Goal: Task Accomplishment & Management: Use online tool/utility

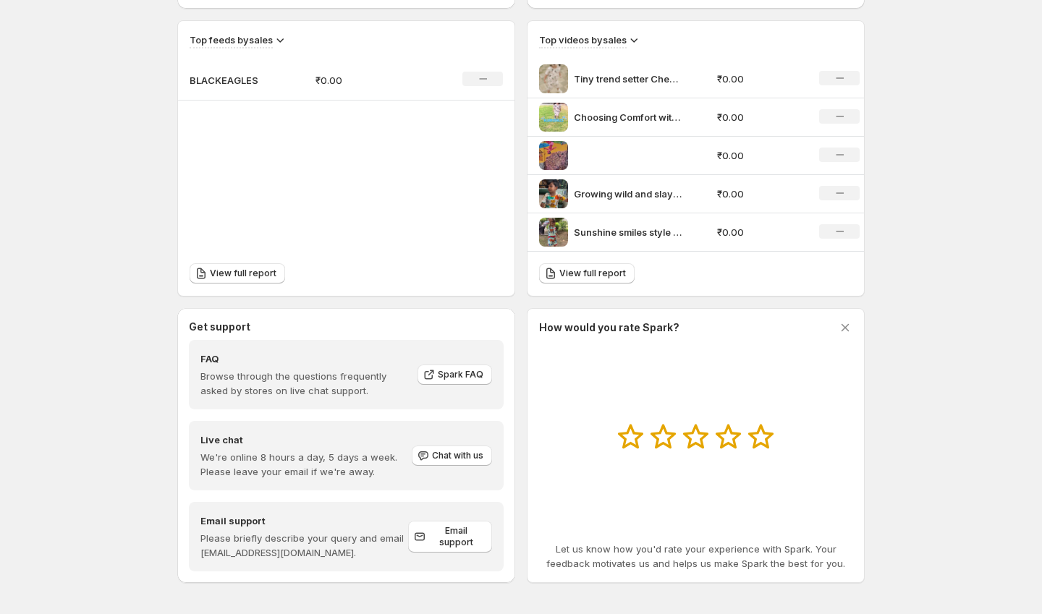
scroll to position [495, 0]
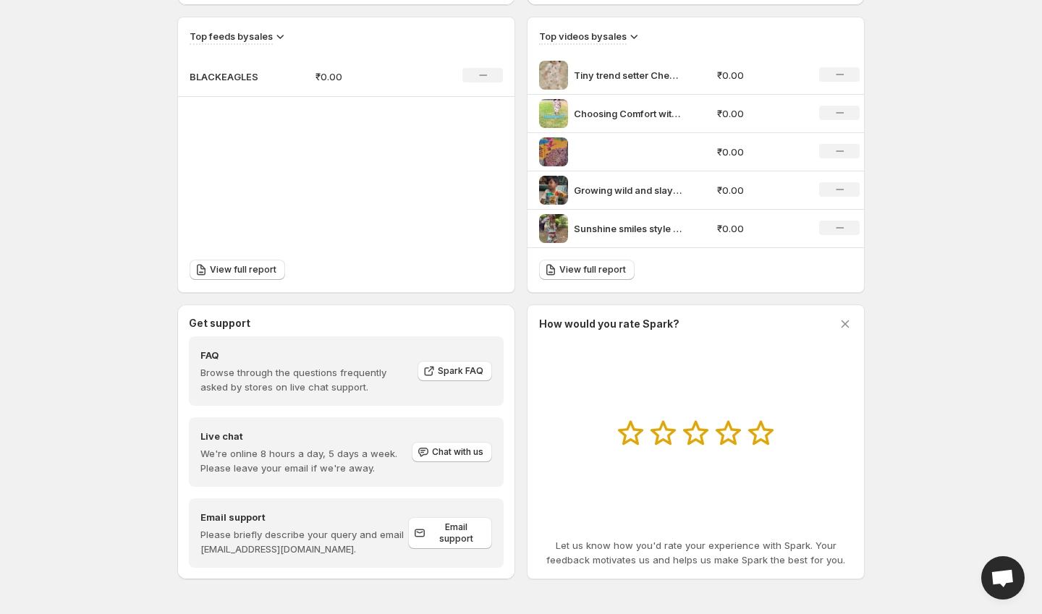
click at [736, 72] on p "₹0.00" at bounding box center [759, 75] width 85 height 14
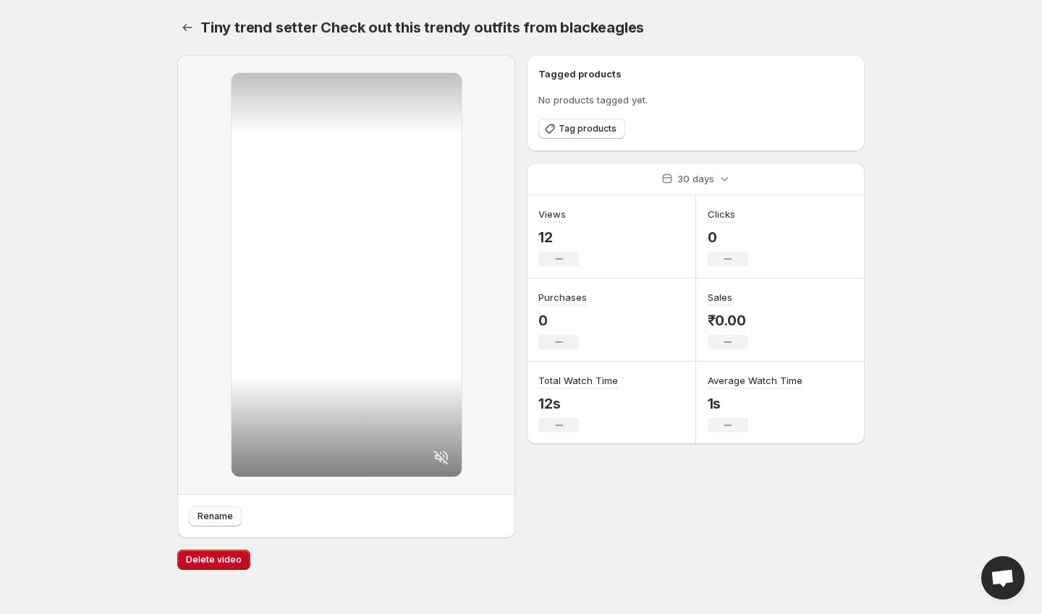
click at [217, 517] on span "Rename" at bounding box center [215, 517] width 35 height 12
click at [194, 32] on icon "Settings" at bounding box center [187, 27] width 14 height 14
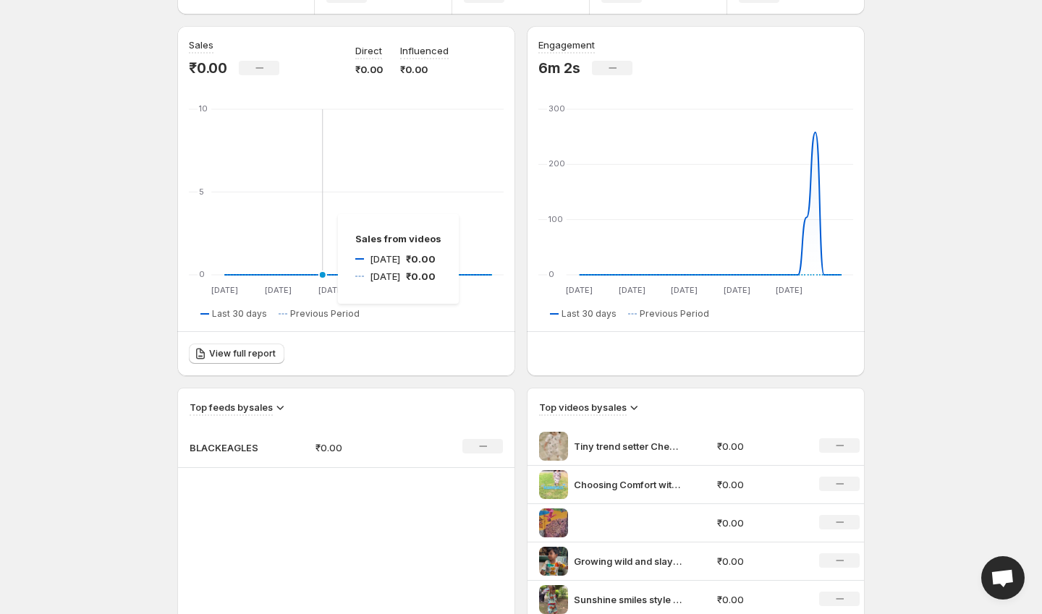
scroll to position [129, 0]
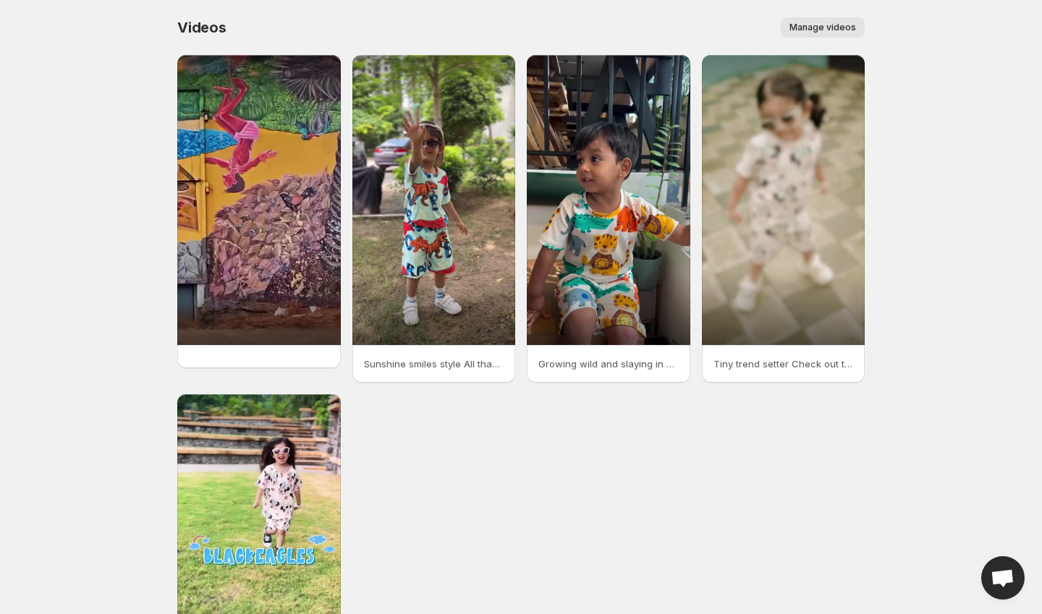
click at [829, 32] on span "Manage videos" at bounding box center [823, 28] width 67 height 12
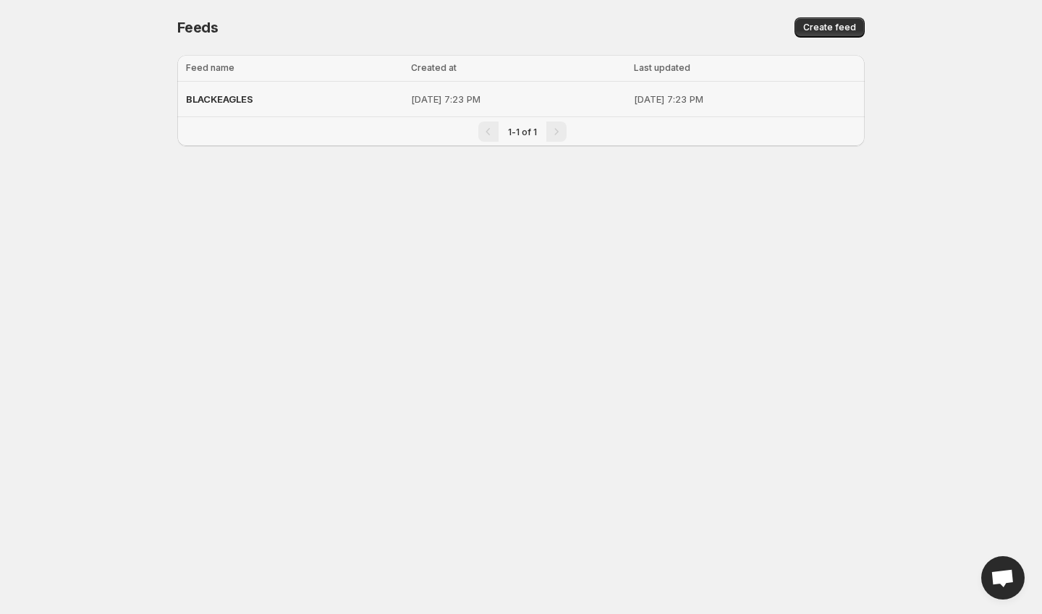
click at [344, 94] on div "BLACKEAGLES" at bounding box center [294, 99] width 216 height 26
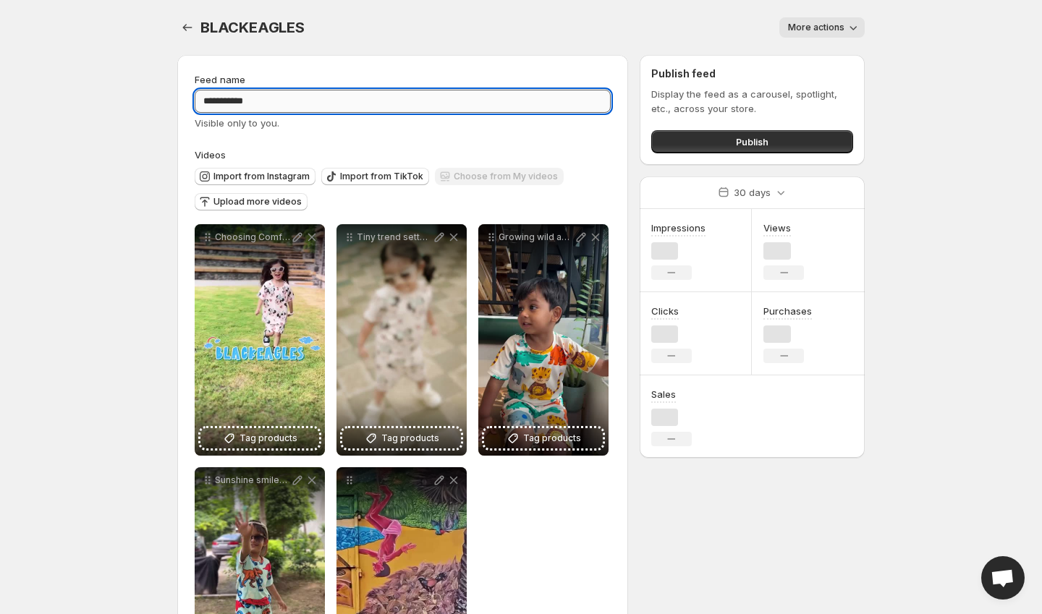
click at [376, 100] on input "**********" at bounding box center [403, 101] width 416 height 23
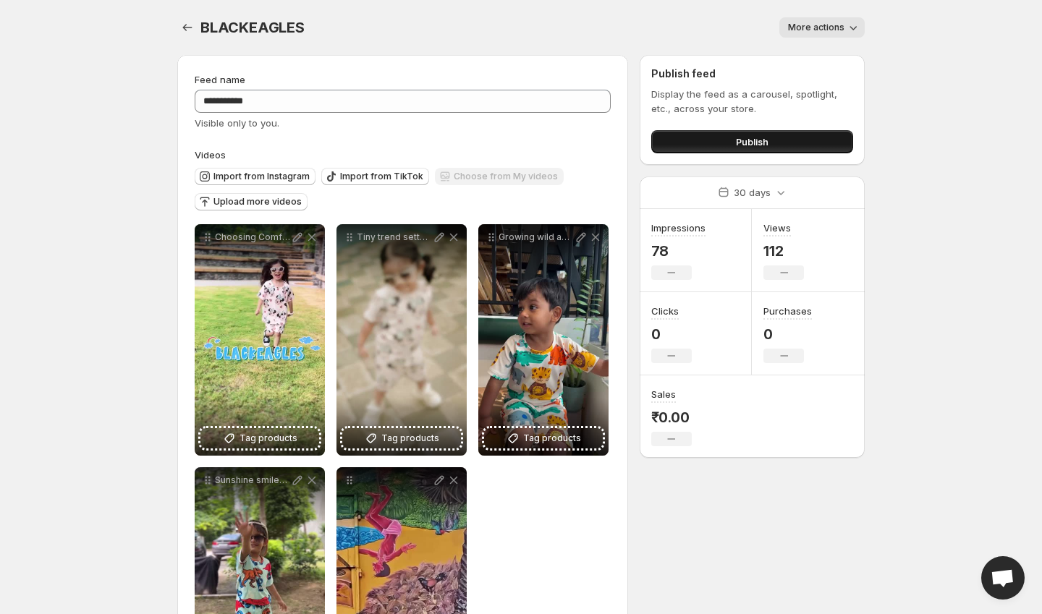
click at [713, 135] on button "Publish" at bounding box center [752, 141] width 202 height 23
click at [691, 139] on button "Publish" at bounding box center [752, 141] width 202 height 23
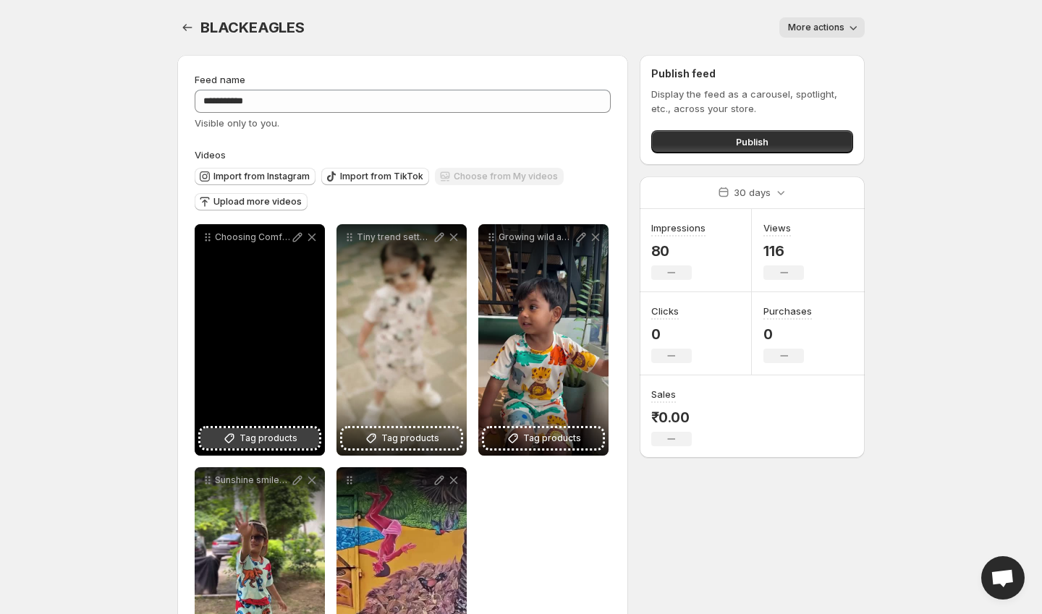
click at [255, 446] on span "Tag products" at bounding box center [269, 438] width 58 height 14
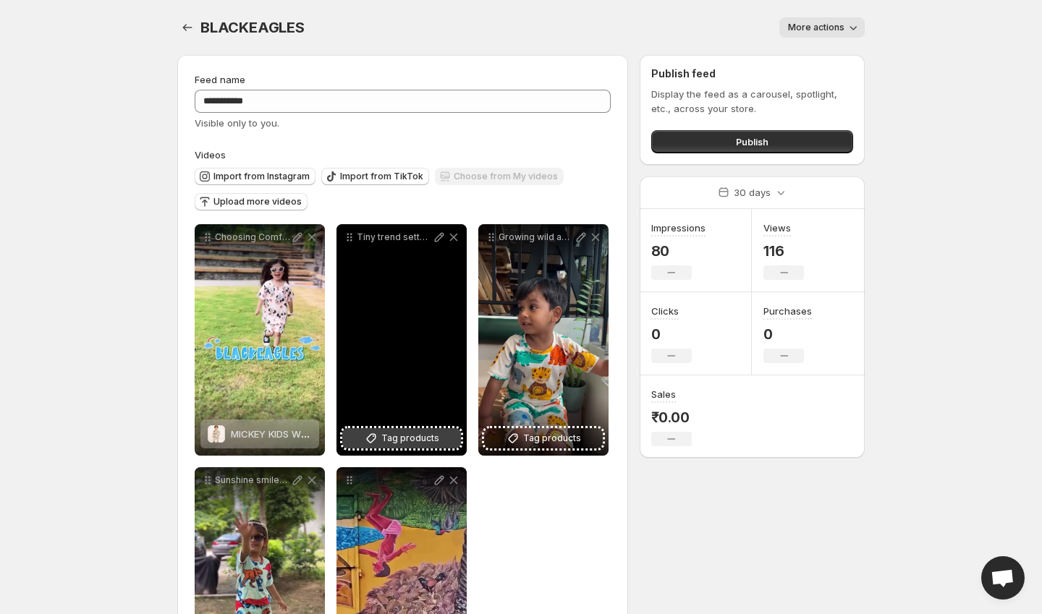
click at [400, 441] on span "Tag products" at bounding box center [410, 438] width 58 height 14
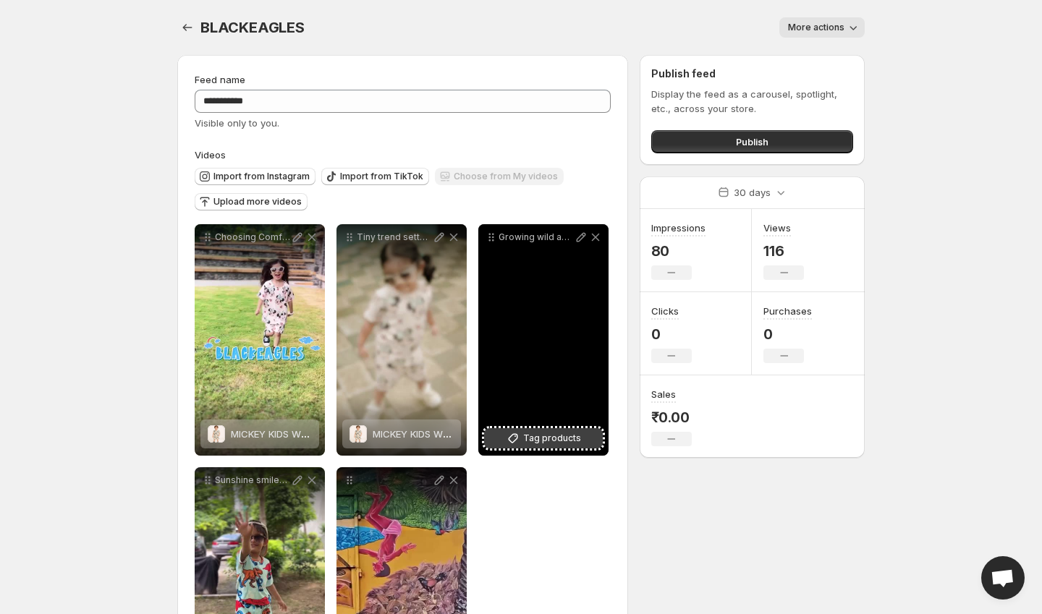
click at [553, 441] on span "Tag products" at bounding box center [552, 438] width 58 height 14
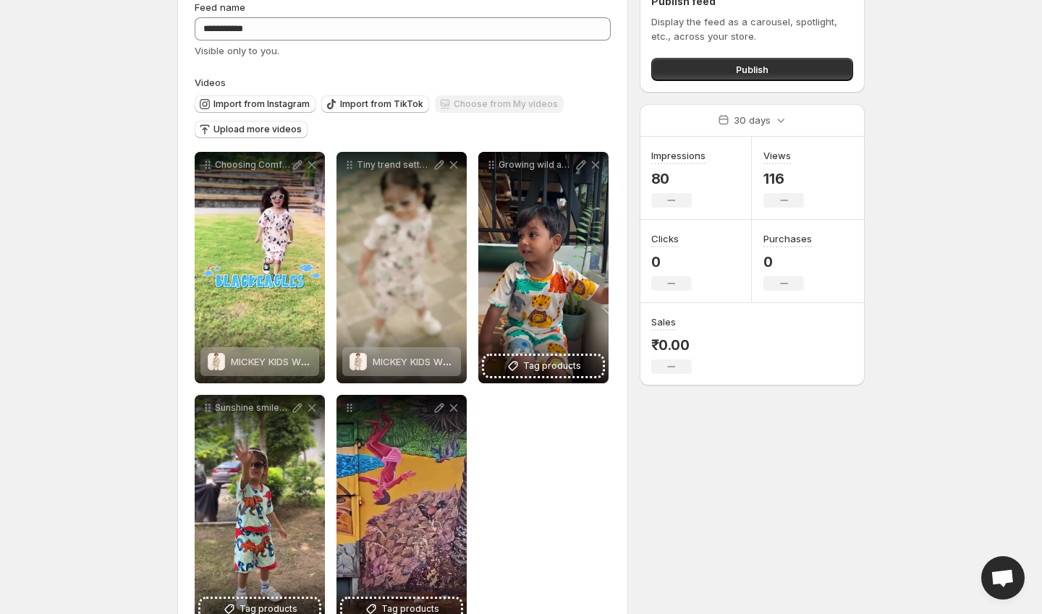
scroll to position [120, 0]
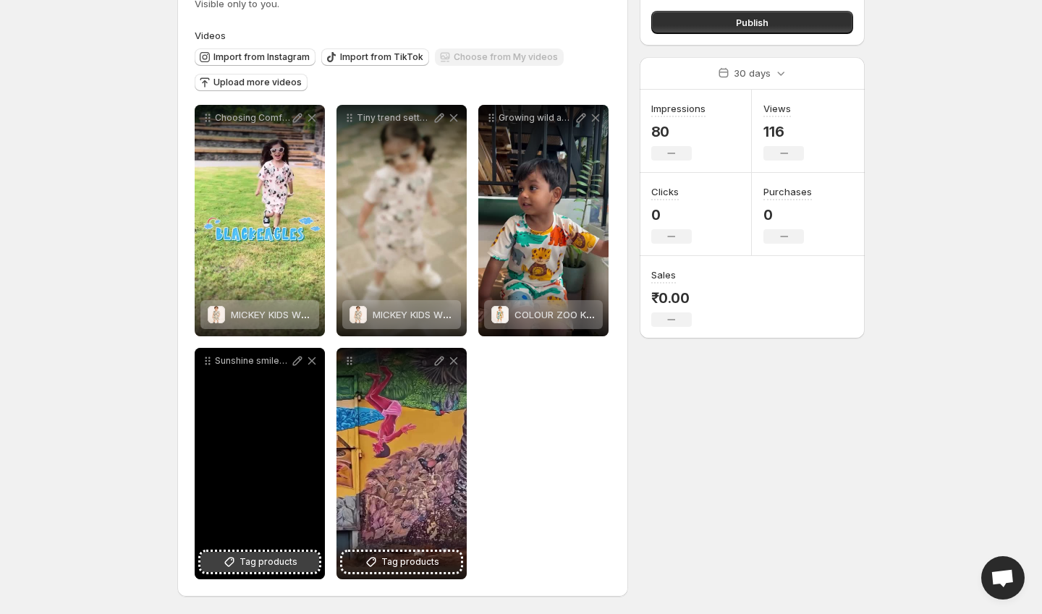
click at [247, 553] on button "Tag products" at bounding box center [259, 562] width 119 height 20
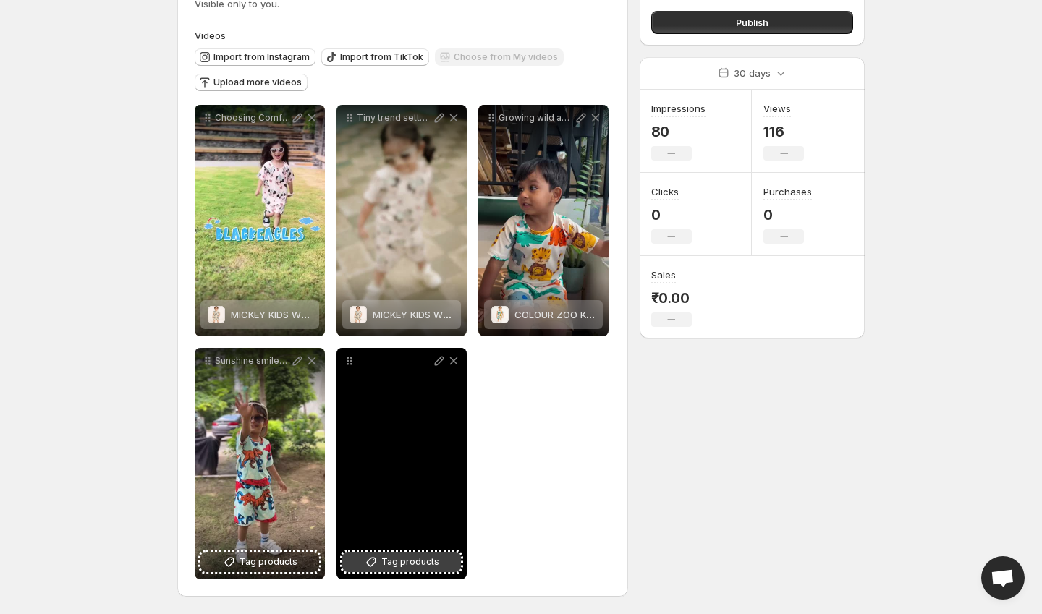
click at [428, 564] on span "Tag products" at bounding box center [410, 562] width 58 height 14
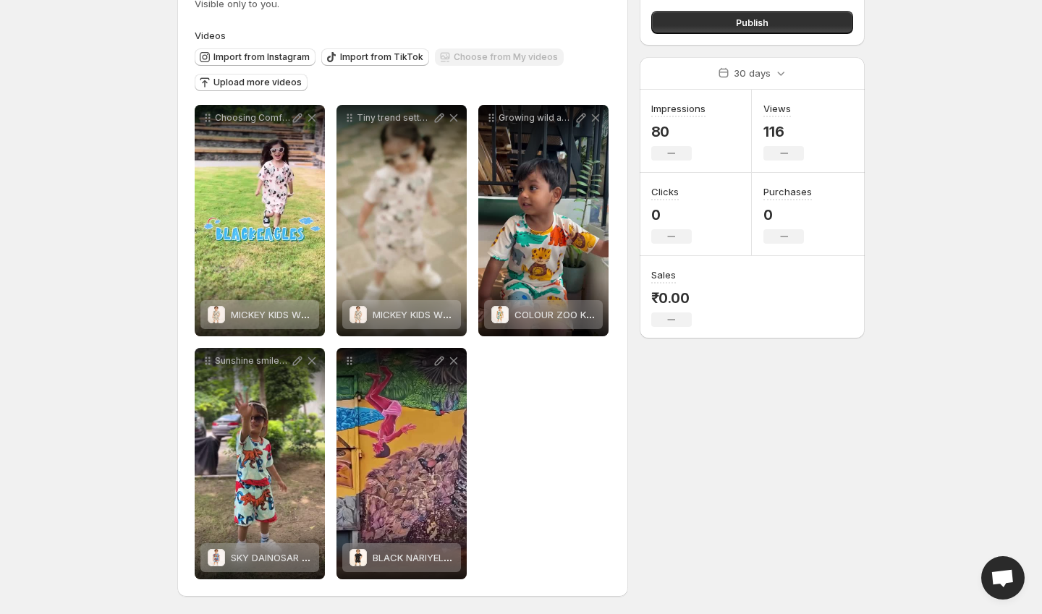
click at [766, 7] on div "Publish" at bounding box center [752, 19] width 202 height 29
click at [759, 17] on span "Publish" at bounding box center [752, 22] width 33 height 14
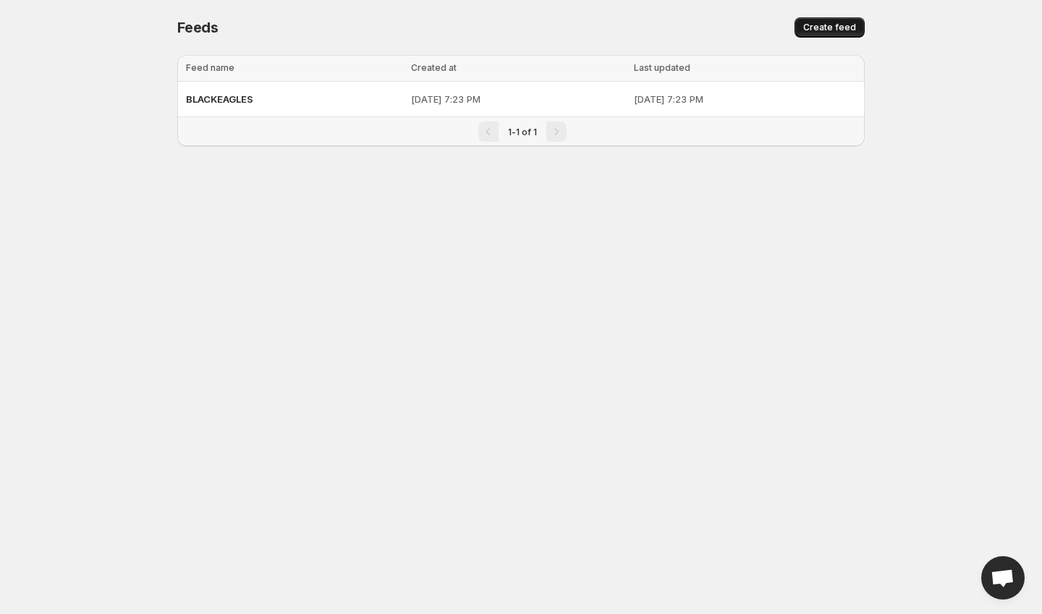
click at [807, 18] on button "Create feed" at bounding box center [830, 27] width 70 height 20
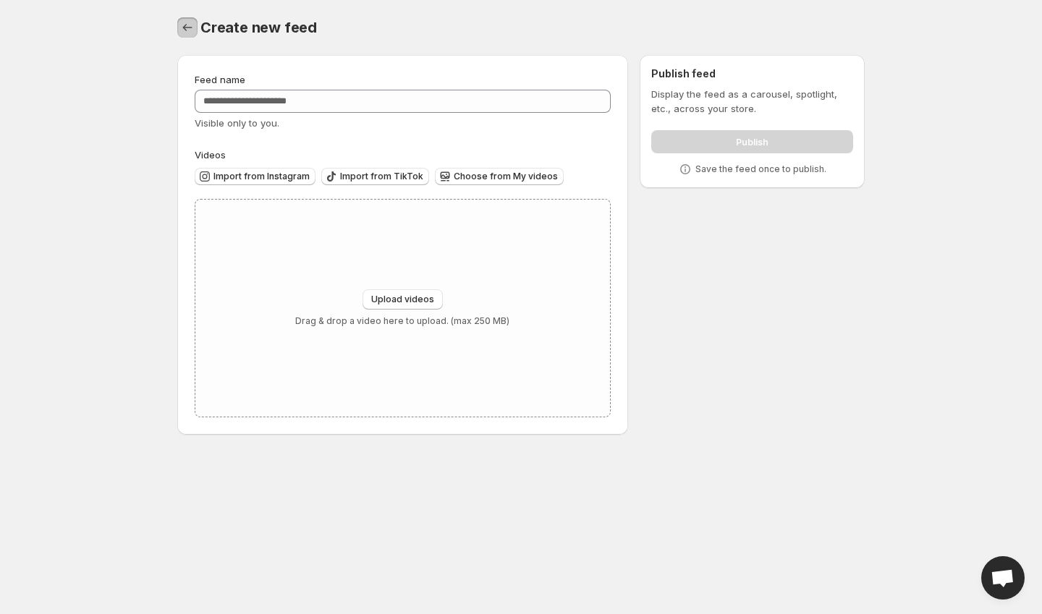
click at [187, 30] on icon "Settings" at bounding box center [187, 27] width 14 height 14
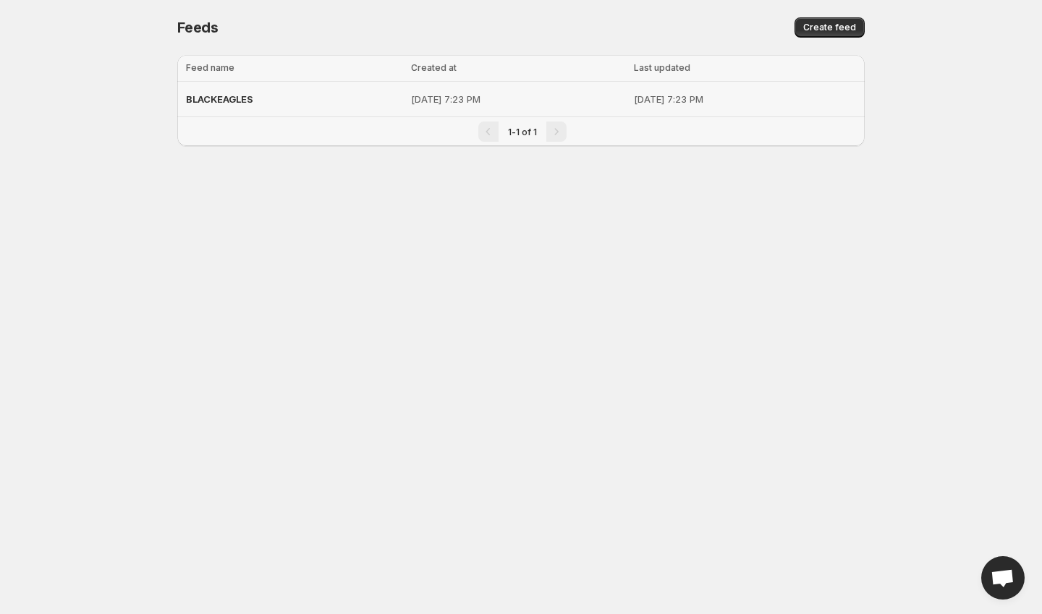
click at [241, 101] on span "BLACKEAGLES" at bounding box center [219, 99] width 67 height 12
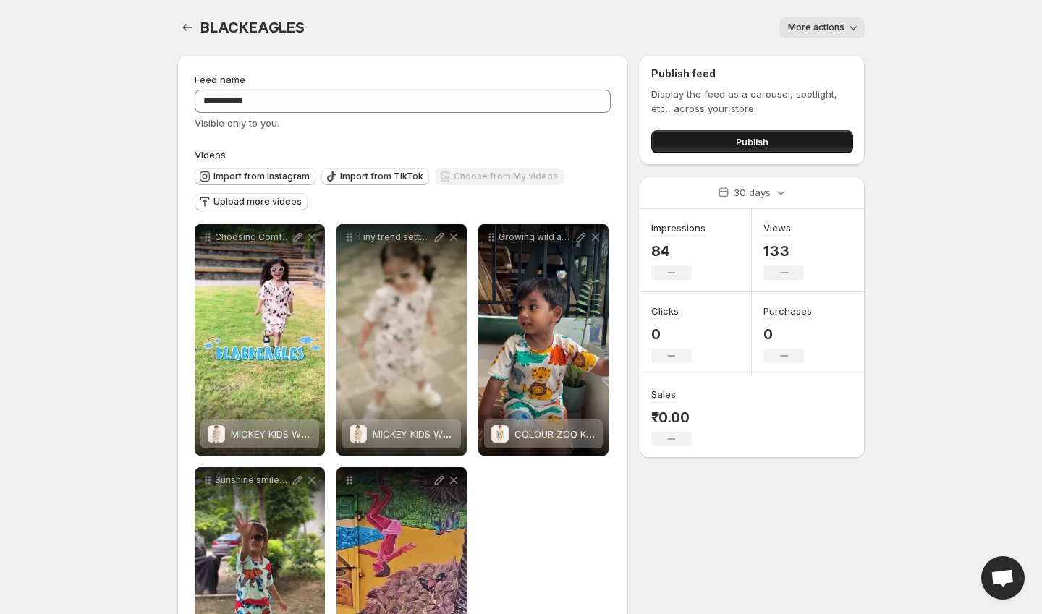
click at [712, 145] on button "Publish" at bounding box center [752, 141] width 202 height 23
click at [696, 145] on button "Publish" at bounding box center [752, 141] width 202 height 23
click at [706, 143] on button "Publish" at bounding box center [752, 141] width 202 height 23
click at [666, 133] on button "Publish" at bounding box center [752, 141] width 202 height 23
